Goal: Information Seeking & Learning: Check status

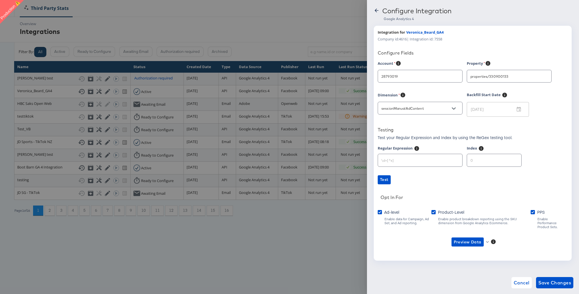
type input "[PERSON_NAME]"
click at [379, 10] on icon at bounding box center [376, 11] width 6 height 6
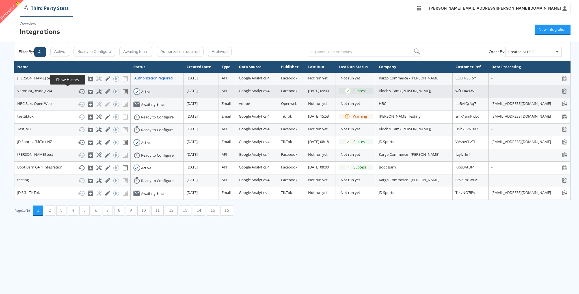
click at [78, 91] on icon at bounding box center [81, 91] width 7 height 7
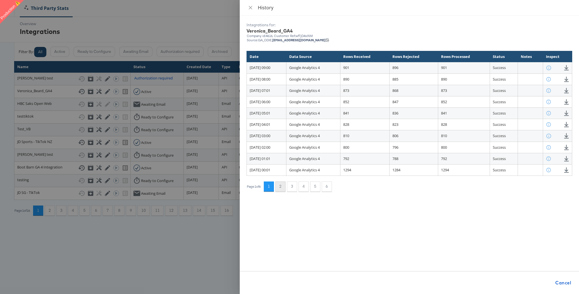
click at [284, 187] on button "2" at bounding box center [280, 186] width 10 height 10
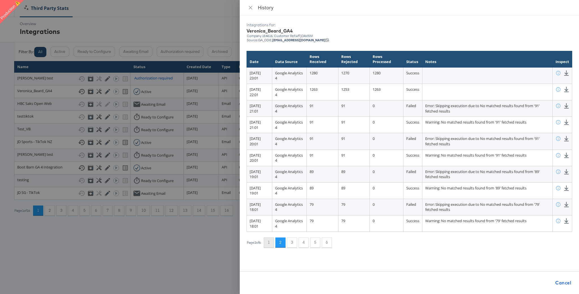
click at [273, 242] on button "1" at bounding box center [269, 242] width 10 height 10
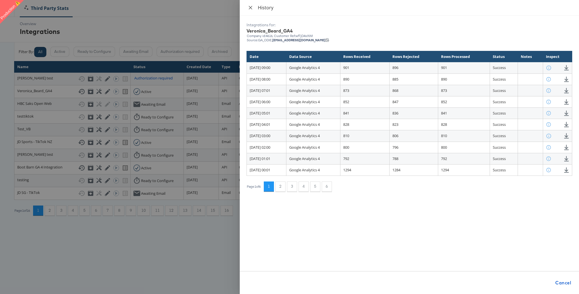
click at [251, 8] on icon "close" at bounding box center [250, 7] width 5 height 5
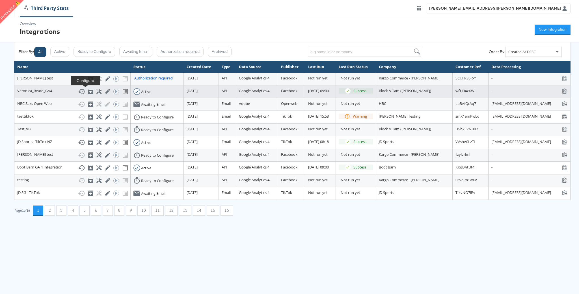
click at [96, 92] on icon at bounding box center [98, 91] width 5 height 5
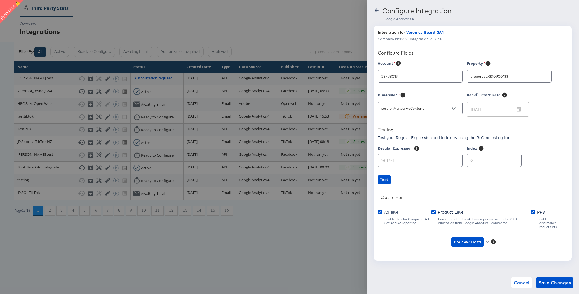
type input "[PERSON_NAME]"
click at [486, 240] on icon "button" at bounding box center [487, 241] width 3 height 3
click at [476, 249] on li "Ad-level GA4 Data" at bounding box center [476, 249] width 55 height 9
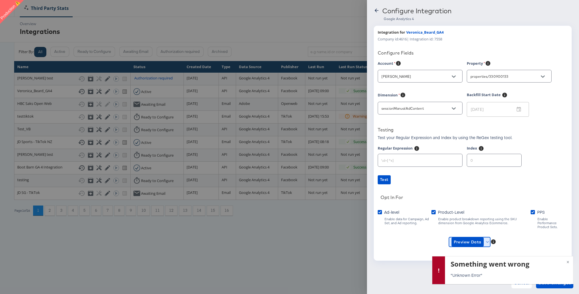
click at [487, 240] on button "Preview Data" at bounding box center [469, 241] width 41 height 9
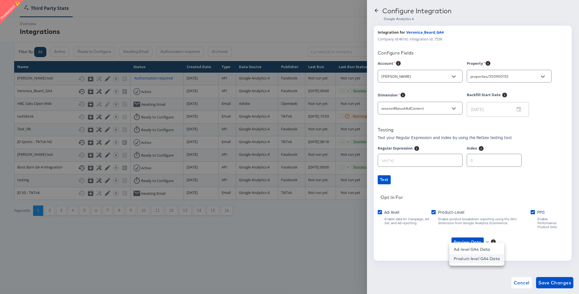
click at [490, 258] on li "Product-level GA4 Data" at bounding box center [476, 258] width 55 height 9
click at [432, 109] on input "sessionManualAdContent" at bounding box center [415, 108] width 71 height 6
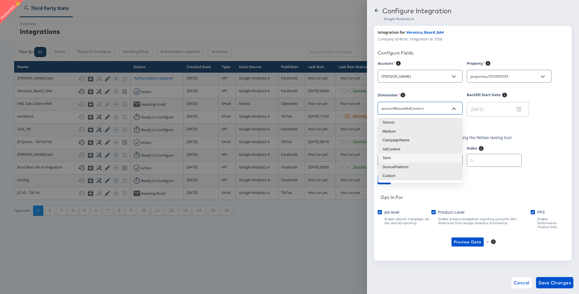
click at [406, 158] on li "Term" at bounding box center [420, 157] width 84 height 9
type input "sessionManualTerm"
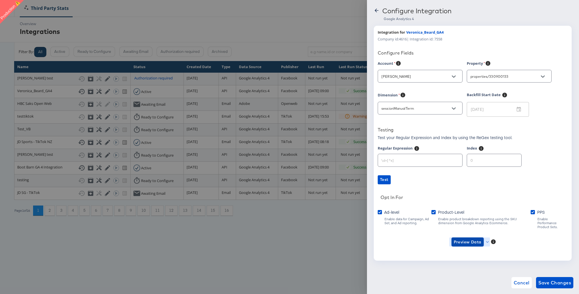
click at [482, 237] on button "Preview Data" at bounding box center [467, 241] width 32 height 9
click at [476, 250] on li "Ad-level GA4 Data" at bounding box center [476, 249] width 55 height 9
click at [521, 282] on span "Cancel" at bounding box center [521, 283] width 16 height 8
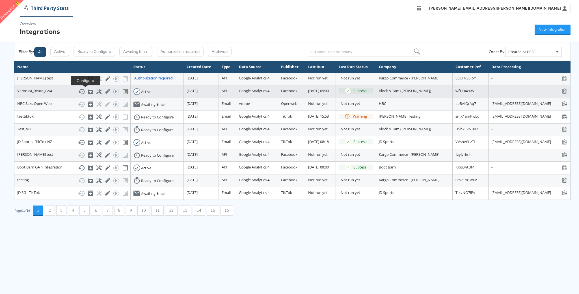
click at [96, 91] on icon at bounding box center [98, 91] width 5 height 5
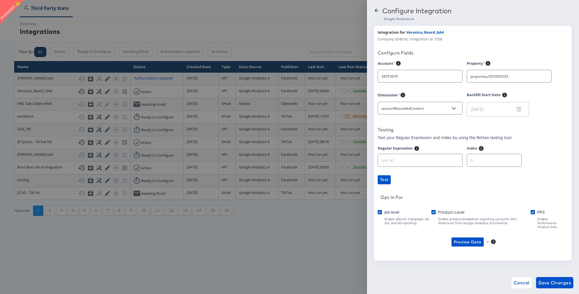
type input "[PERSON_NAME]"
click at [436, 109] on input "sessionManualAdContent" at bounding box center [415, 108] width 71 height 6
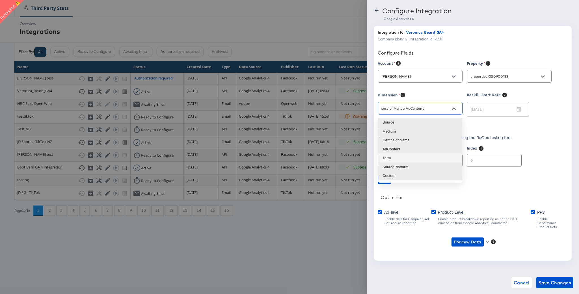
click at [411, 158] on li "Term" at bounding box center [420, 157] width 84 height 9
type input "sessionManualTerm"
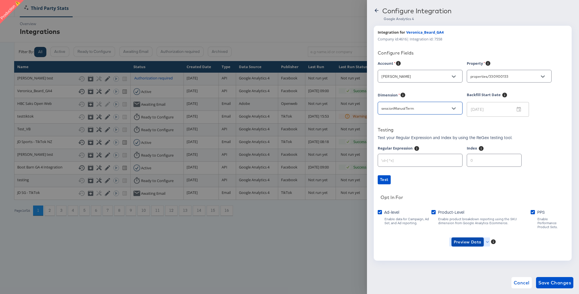
click at [481, 238] on button "Preview Data" at bounding box center [467, 241] width 32 height 9
click at [477, 249] on li "Ad-level GA4 Data" at bounding box center [476, 249] width 55 height 9
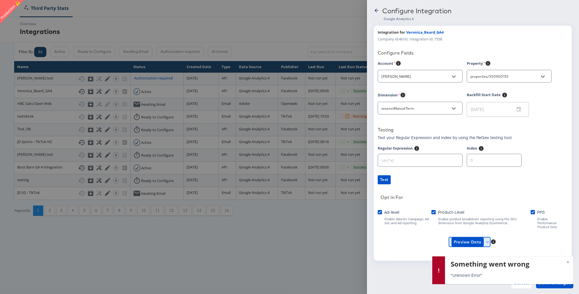
click at [487, 240] on icon "button" at bounding box center [487, 241] width 3 height 3
click at [567, 259] on span "×" at bounding box center [567, 261] width 3 height 6
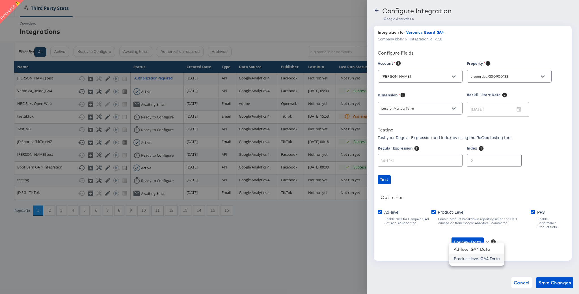
click at [495, 260] on li "Product-level GA4 Data" at bounding box center [476, 258] width 55 height 9
click at [522, 282] on span "Cancel" at bounding box center [521, 283] width 16 height 8
click at [522, 224] on html "Third Party Stats [PERSON_NAME][EMAIL_ADDRESS][PERSON_NAME][DOMAIN_NAME] Overvi…" at bounding box center [289, 112] width 579 height 224
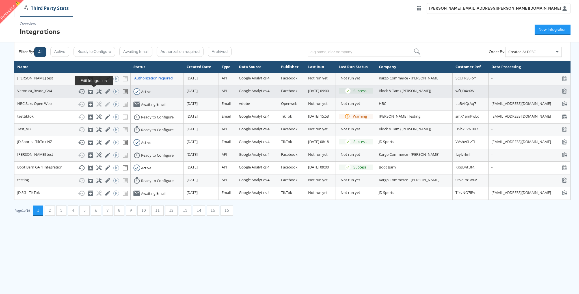
click at [105, 92] on icon at bounding box center [107, 91] width 5 height 5
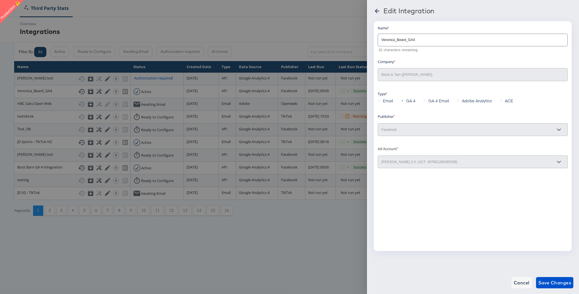
click at [377, 10] on icon at bounding box center [376, 11] width 7 height 7
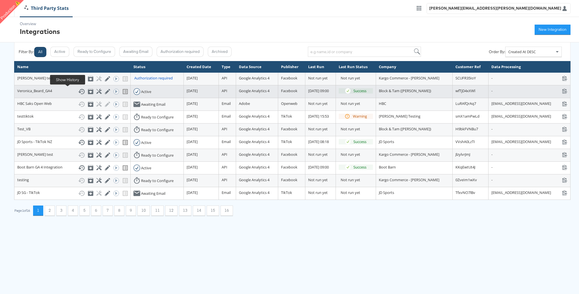
click at [78, 90] on icon at bounding box center [81, 91] width 7 height 7
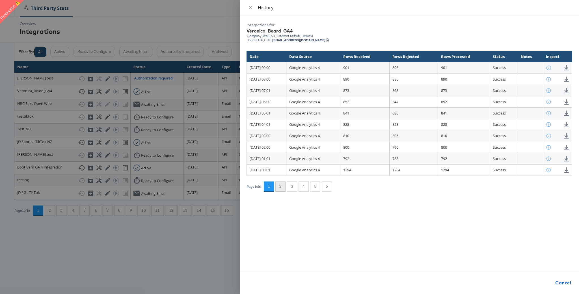
click at [283, 187] on button "2" at bounding box center [280, 186] width 10 height 10
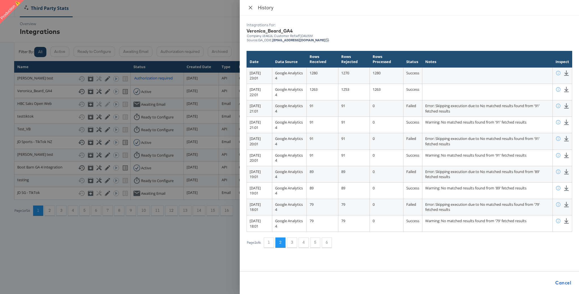
click at [251, 7] on icon "close" at bounding box center [250, 7] width 5 height 5
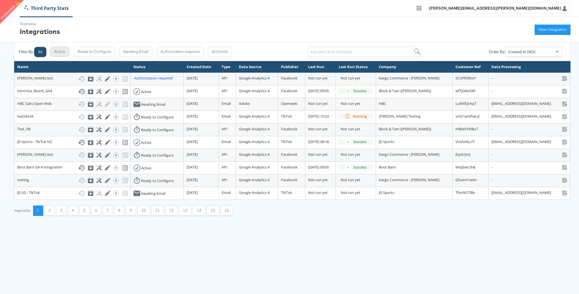
click at [65, 52] on button "Active" at bounding box center [59, 52] width 19 height 10
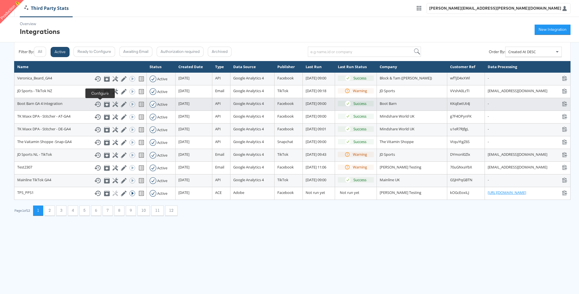
click at [112, 105] on icon at bounding box center [114, 103] width 5 height 5
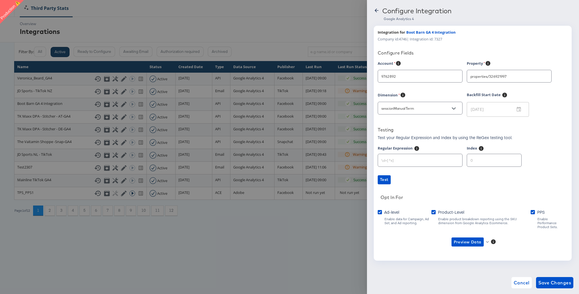
type input "Boot Barn"
click at [462, 240] on span "Preview Data" at bounding box center [467, 241] width 28 height 7
click at [462, 249] on li "Ad-level GA4 Data" at bounding box center [476, 249] width 55 height 9
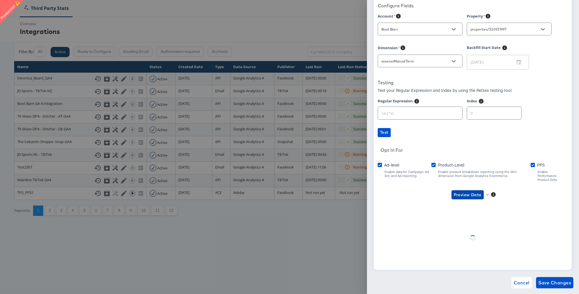
scroll to position [55, 0]
